Goal: Check status: Check status

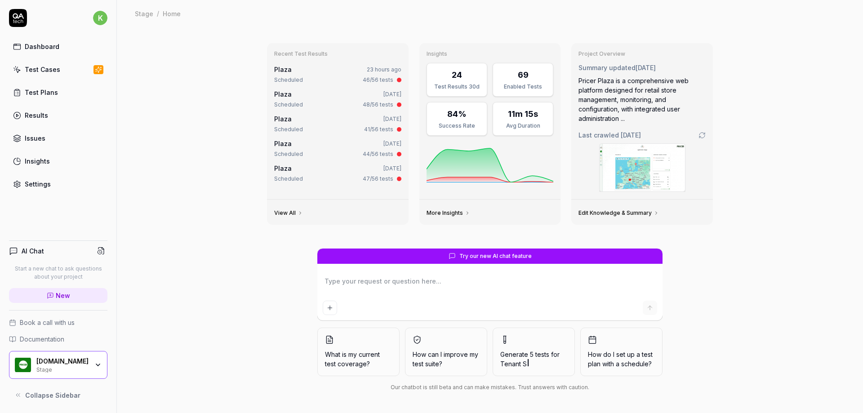
click at [156, 69] on div "Recent Test Results Plaza 23 hours ago Scheduled 46/56 tests Plaza [DATE] Sched…" at bounding box center [490, 220] width 746 height 386
click at [39, 70] on div "Test Cases" at bounding box center [43, 69] width 36 height 9
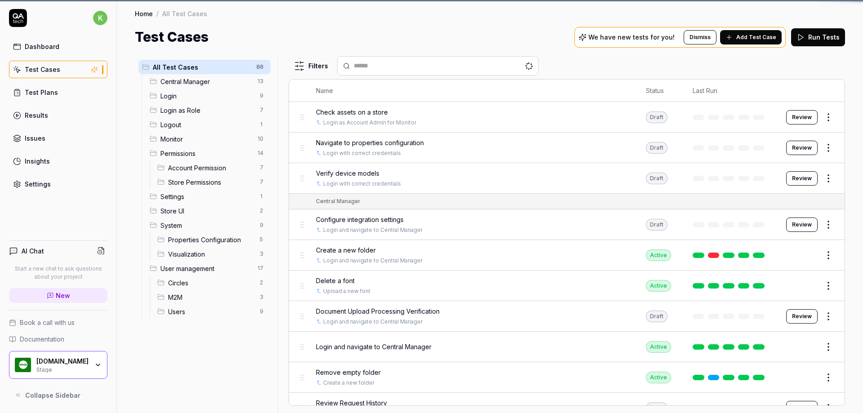
click at [38, 92] on div "Test Plans" at bounding box center [41, 92] width 33 height 9
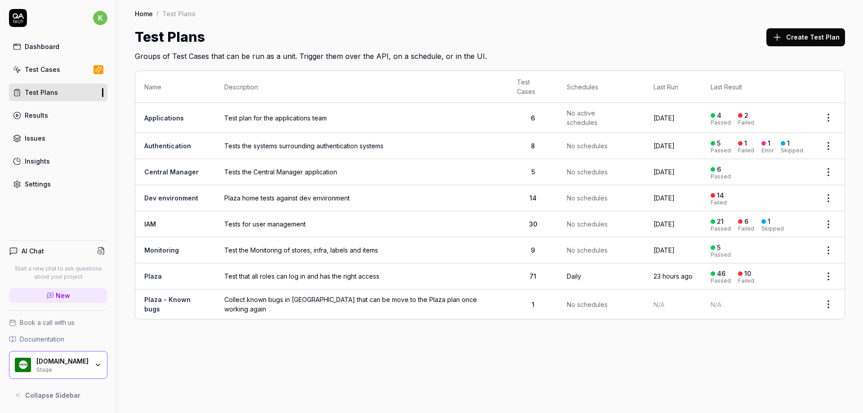
click at [31, 42] on div "Dashboard" at bounding box center [42, 46] width 35 height 9
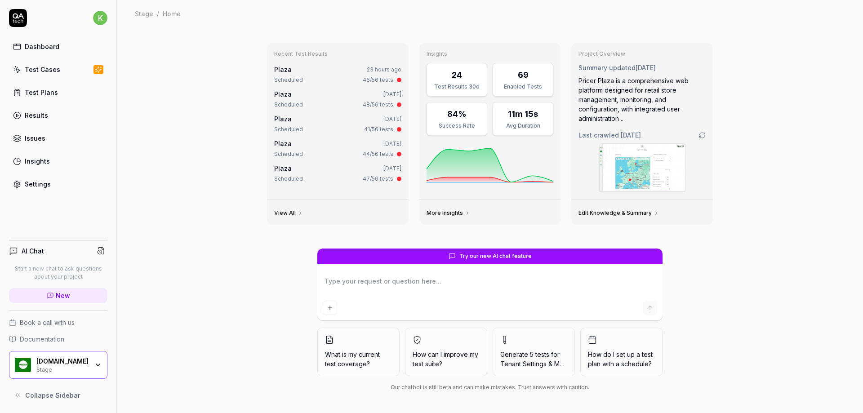
click at [283, 71] on link "Plaza" at bounding box center [283, 70] width 18 height 8
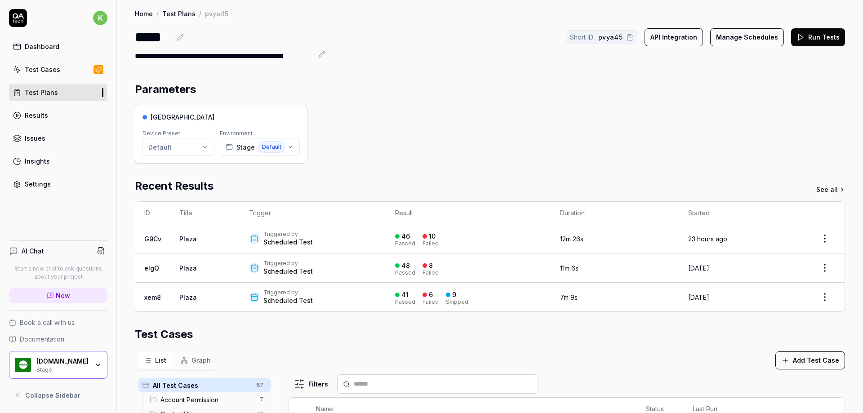
click at [44, 45] on div "Dashboard" at bounding box center [42, 46] width 35 height 9
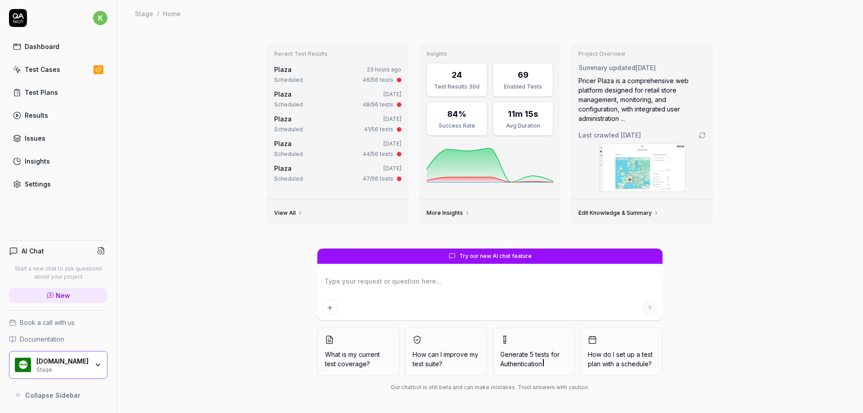
click at [282, 68] on link "Plaza" at bounding box center [283, 70] width 18 height 8
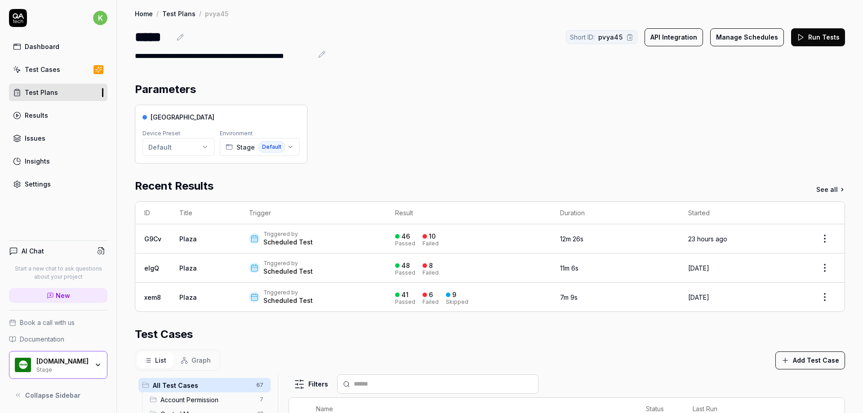
click at [42, 90] on div "Test Plans" at bounding box center [41, 92] width 33 height 9
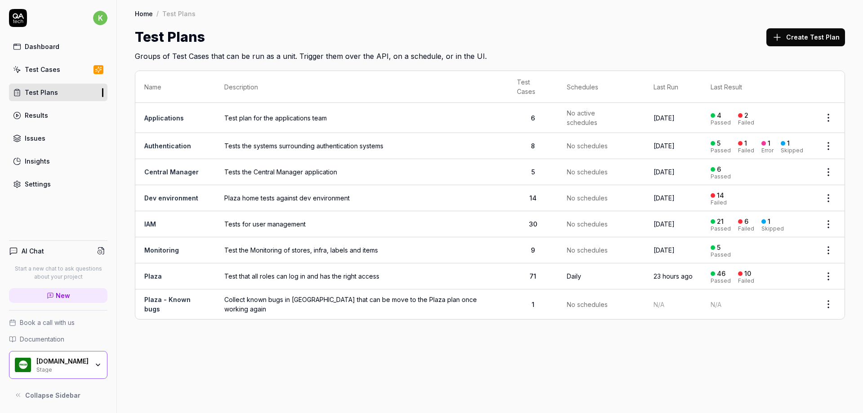
click at [151, 272] on link "Plaza" at bounding box center [153, 276] width 18 height 8
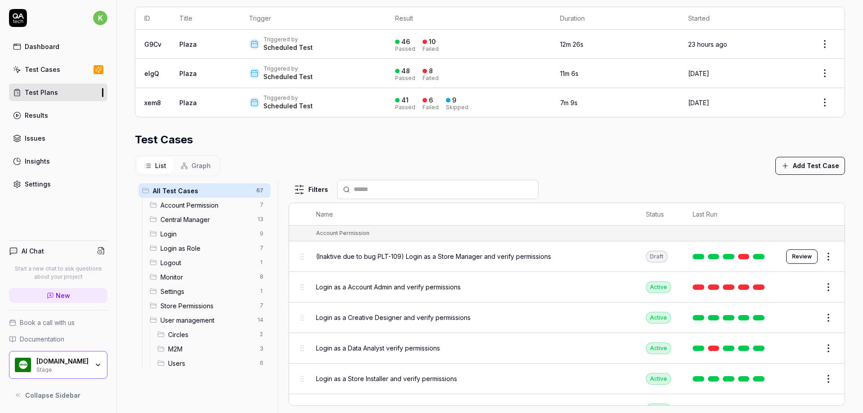
scroll to position [213, 0]
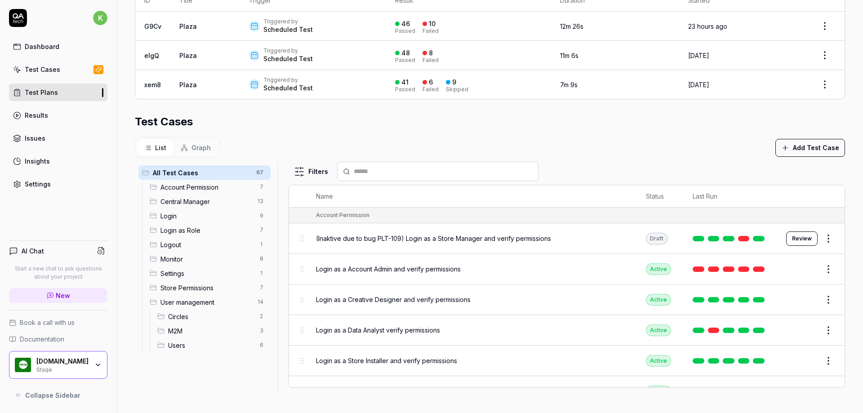
click at [171, 260] on span "Monitor" at bounding box center [208, 258] width 94 height 9
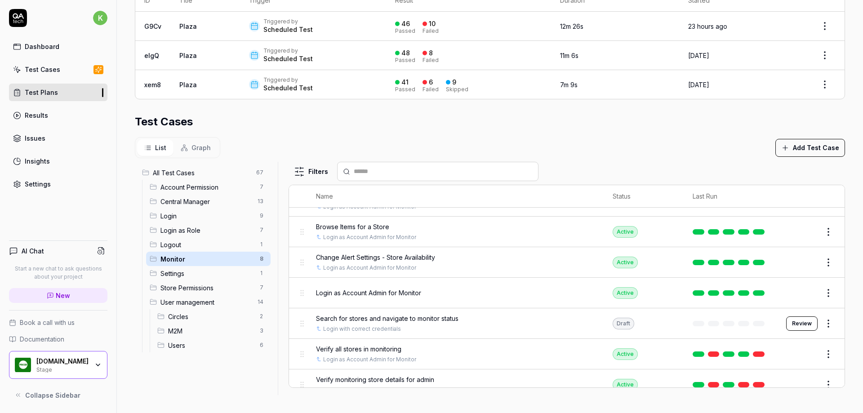
scroll to position [80, 0]
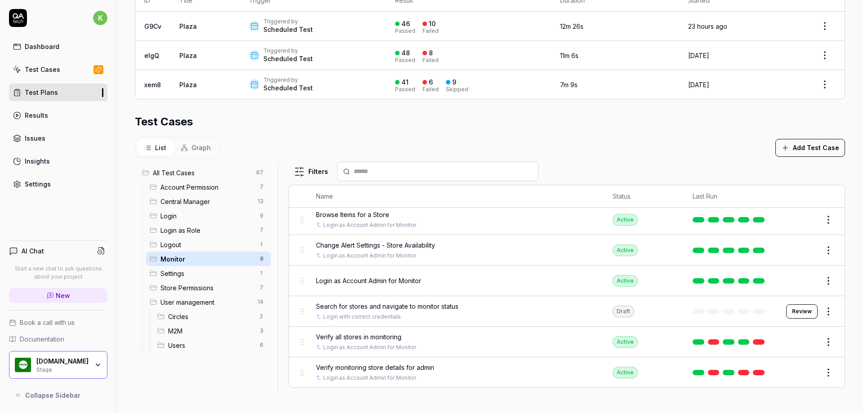
click at [173, 188] on span "Account Permission" at bounding box center [208, 187] width 94 height 9
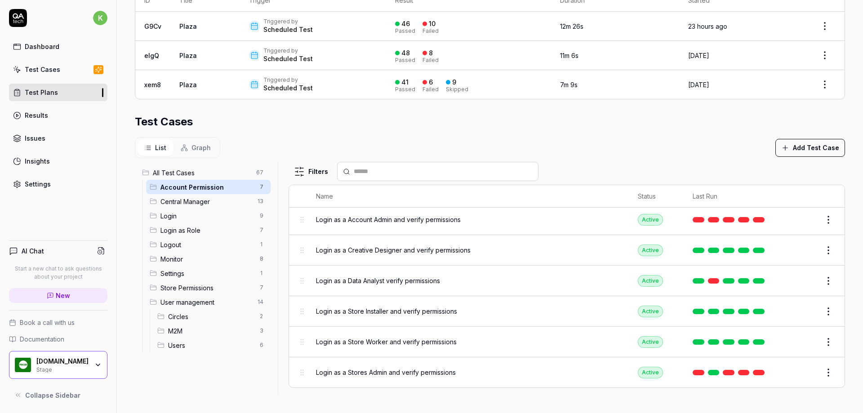
click at [187, 288] on span "Store Permissions" at bounding box center [208, 287] width 94 height 9
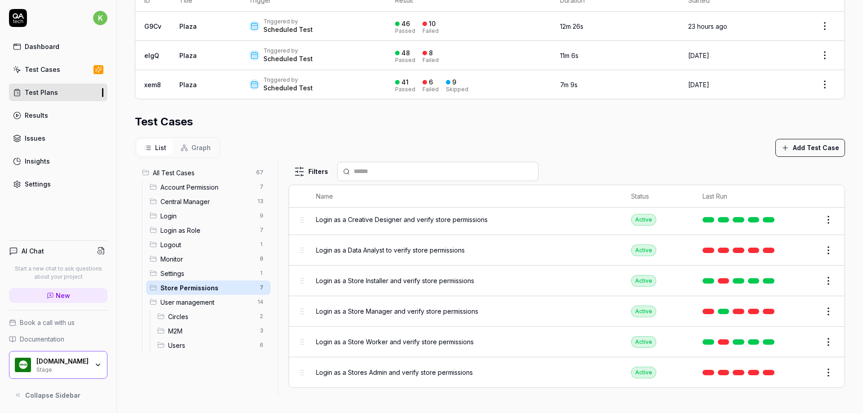
click at [187, 288] on span "Store Permissions" at bounding box center [208, 287] width 94 height 9
click at [187, 201] on span "Central Manager" at bounding box center [207, 201] width 92 height 9
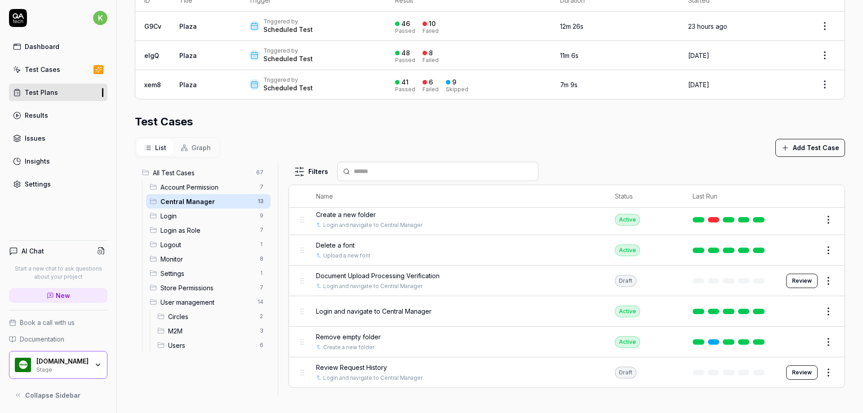
scroll to position [80, 0]
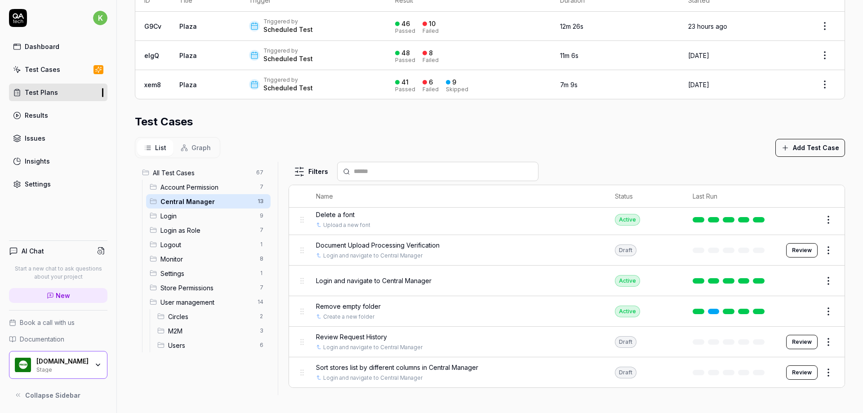
click at [191, 186] on span "Account Permission" at bounding box center [208, 187] width 94 height 9
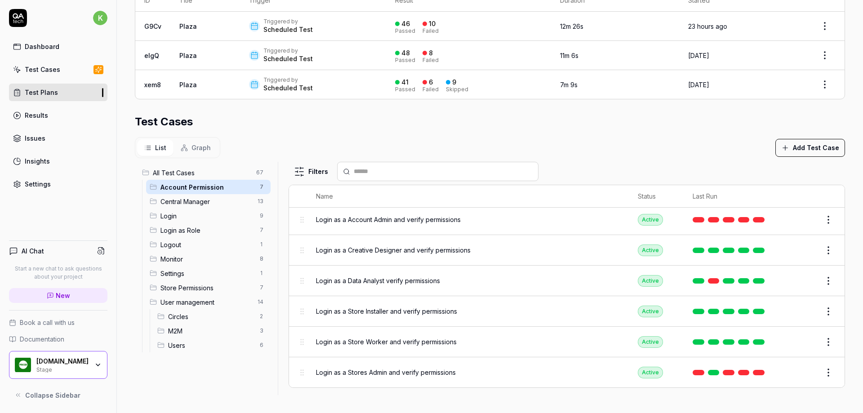
scroll to position [49, 0]
click at [409, 280] on span "Login as a Data Analyst verify permissions" at bounding box center [378, 280] width 124 height 9
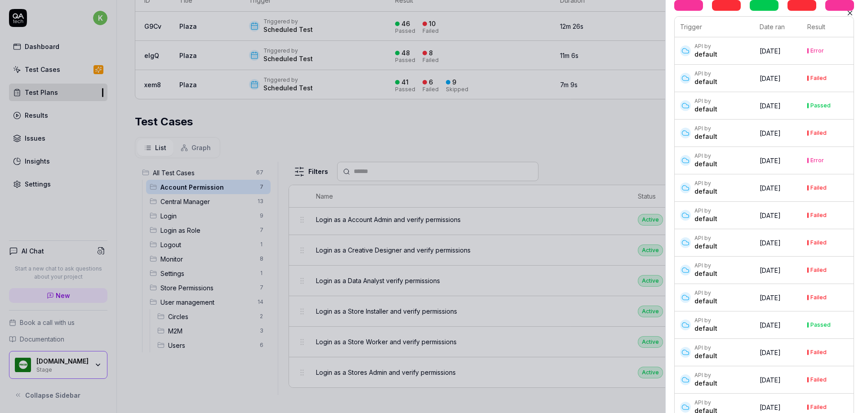
scroll to position [295, 0]
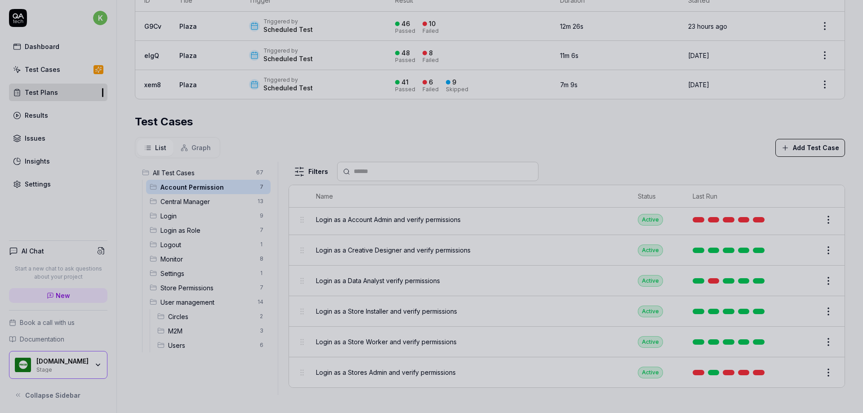
click at [324, 145] on div at bounding box center [431, 206] width 863 height 413
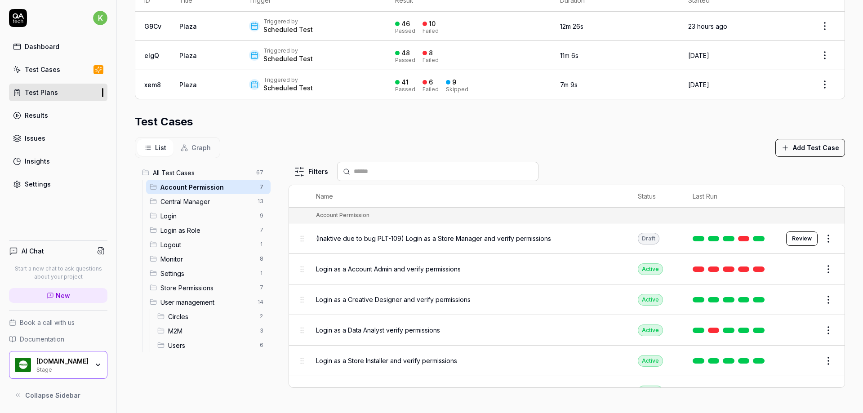
click at [167, 287] on span "Store Permissions" at bounding box center [208, 287] width 94 height 9
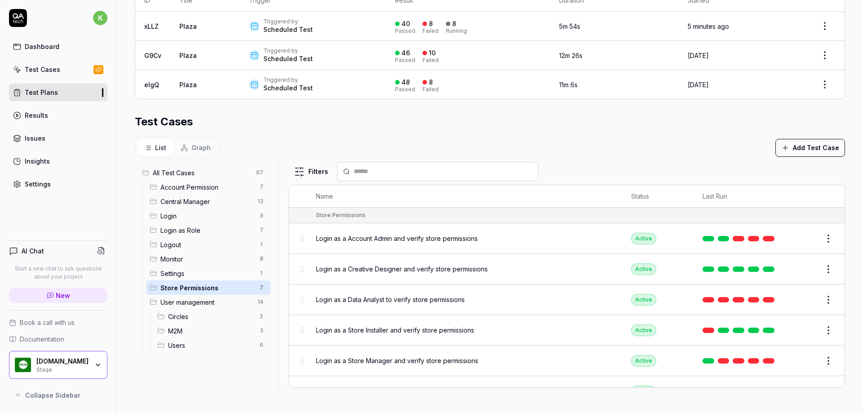
click at [45, 45] on div "Dashboard" at bounding box center [42, 46] width 35 height 9
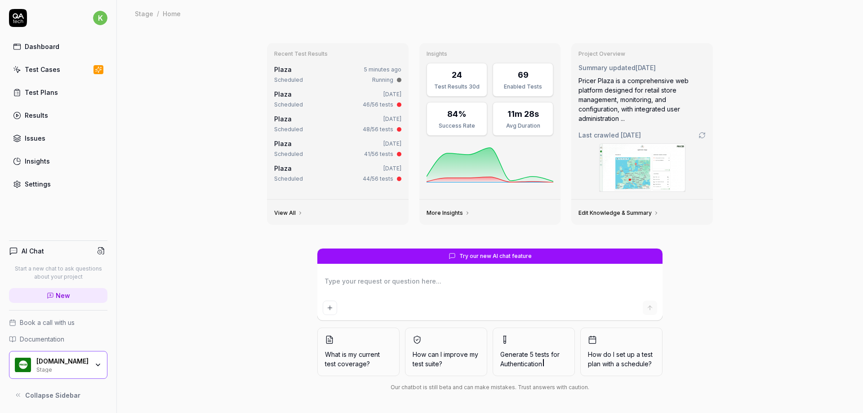
click at [276, 70] on link "Plaza" at bounding box center [283, 70] width 18 height 8
click at [285, 98] on link "Plaza" at bounding box center [283, 94] width 18 height 8
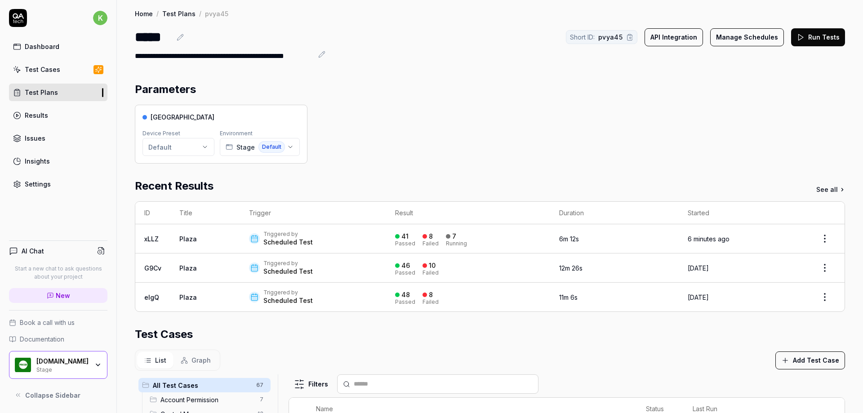
click at [194, 239] on link "Plaza" at bounding box center [188, 239] width 18 height 8
click at [152, 240] on link "xLLZ" at bounding box center [151, 239] width 14 height 8
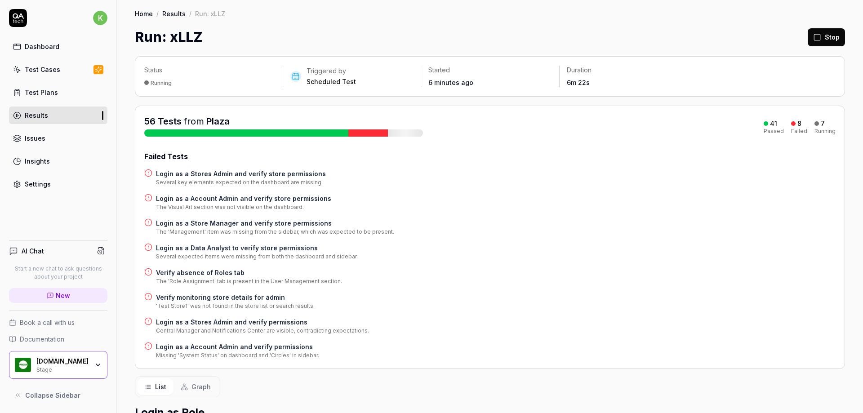
click at [228, 249] on h4 "Login as a Data Analyst to verify store permissions" at bounding box center [257, 247] width 202 height 9
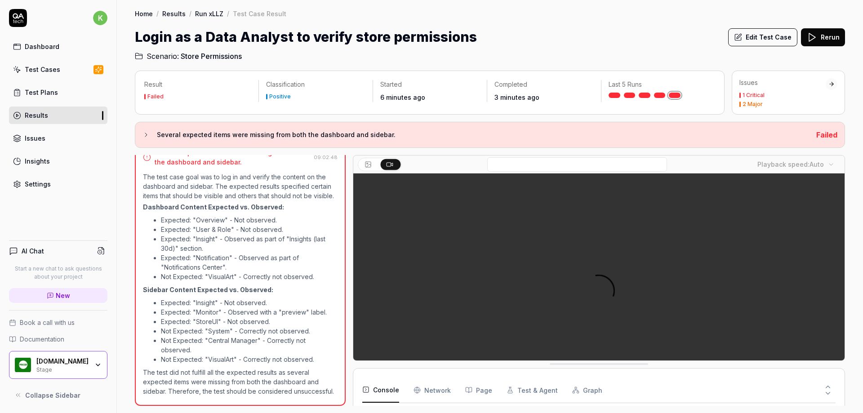
scroll to position [15, 0]
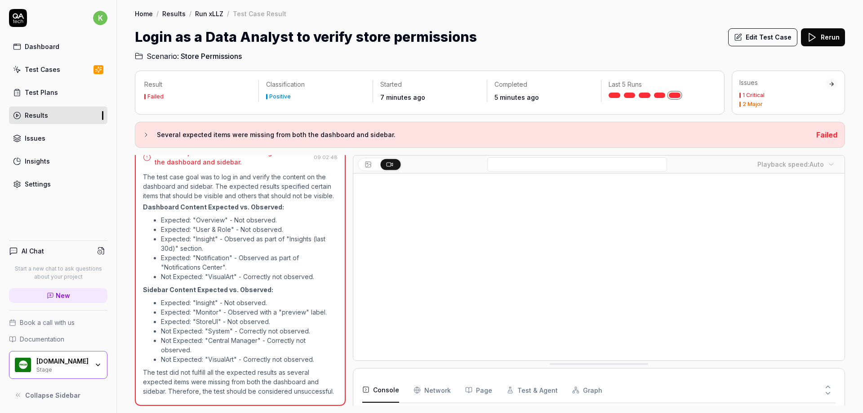
click at [41, 45] on div "Dashboard" at bounding box center [42, 46] width 35 height 9
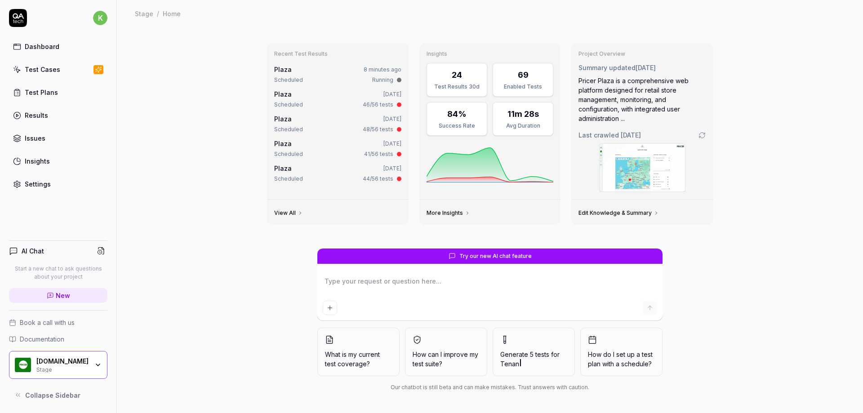
type textarea "*"
click at [39, 93] on div "Test Plans" at bounding box center [41, 92] width 33 height 9
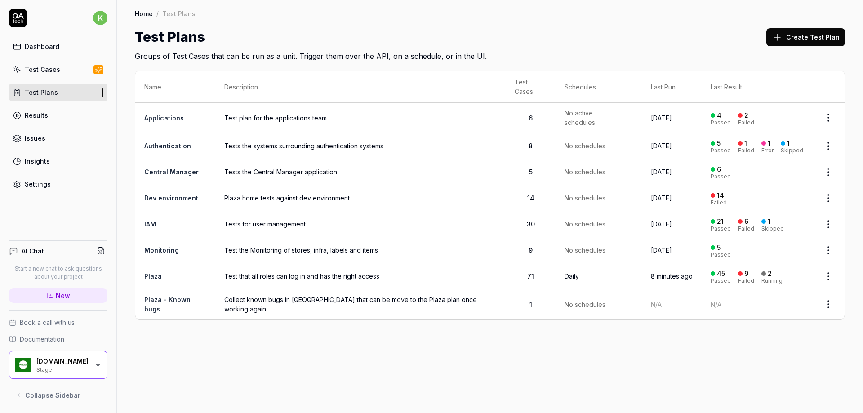
click at [150, 272] on link "Plaza" at bounding box center [153, 276] width 18 height 8
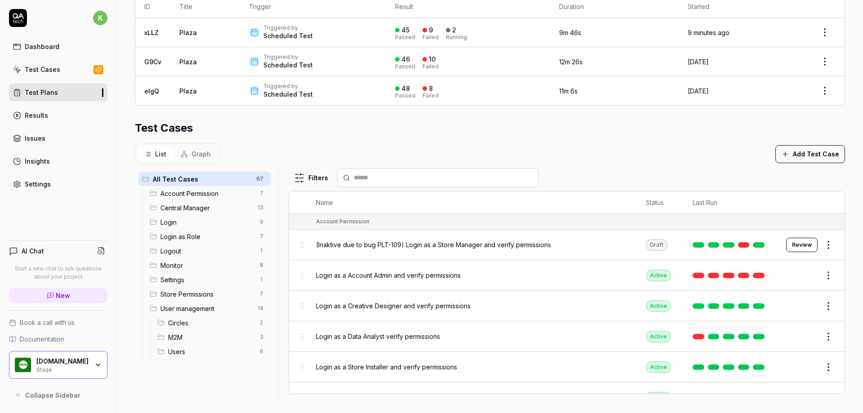
scroll to position [213, 0]
